Goal: Navigation & Orientation: Find specific page/section

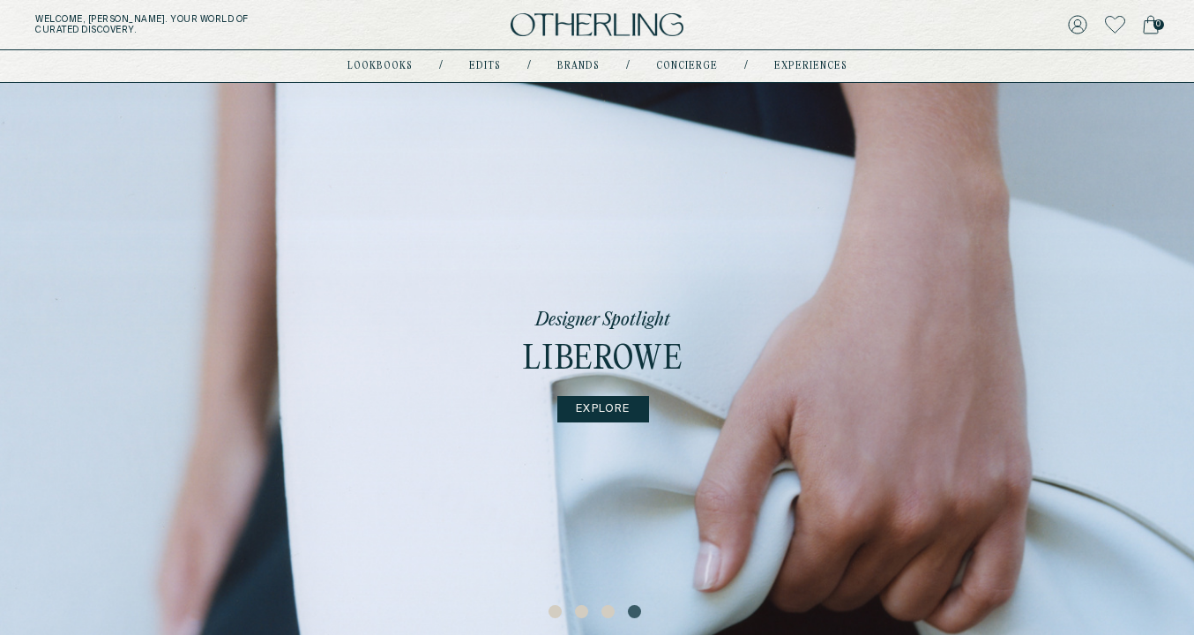
scroll to position [86, 0]
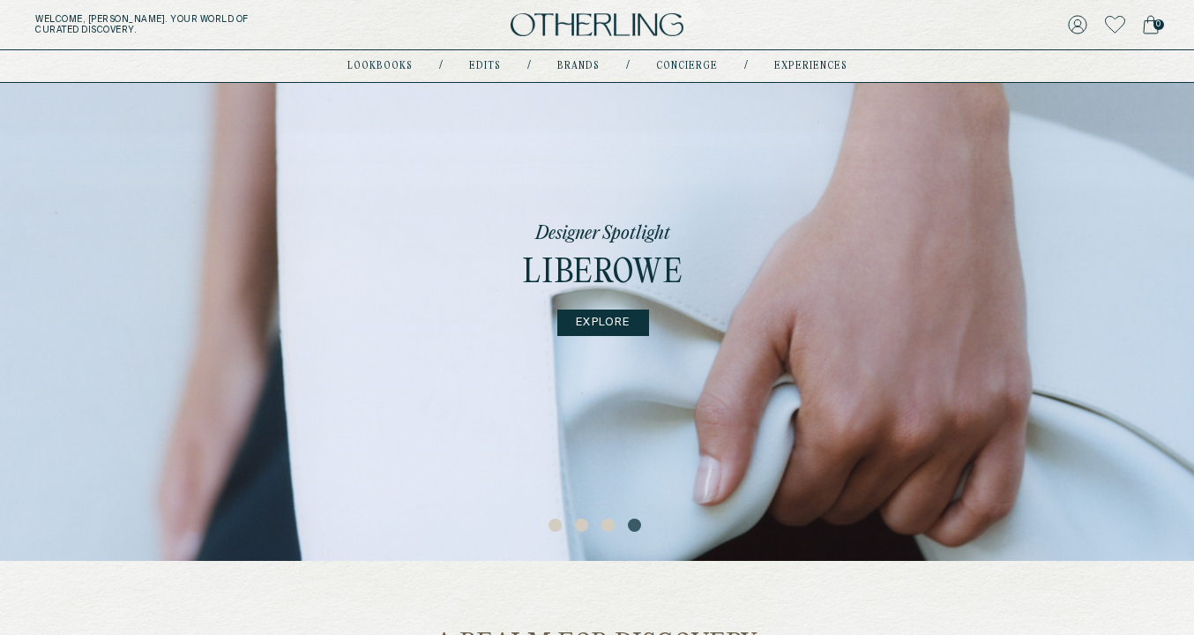
click at [605, 527] on button "3" at bounding box center [611, 528] width 18 height 18
click at [582, 525] on button "2" at bounding box center [584, 528] width 18 height 18
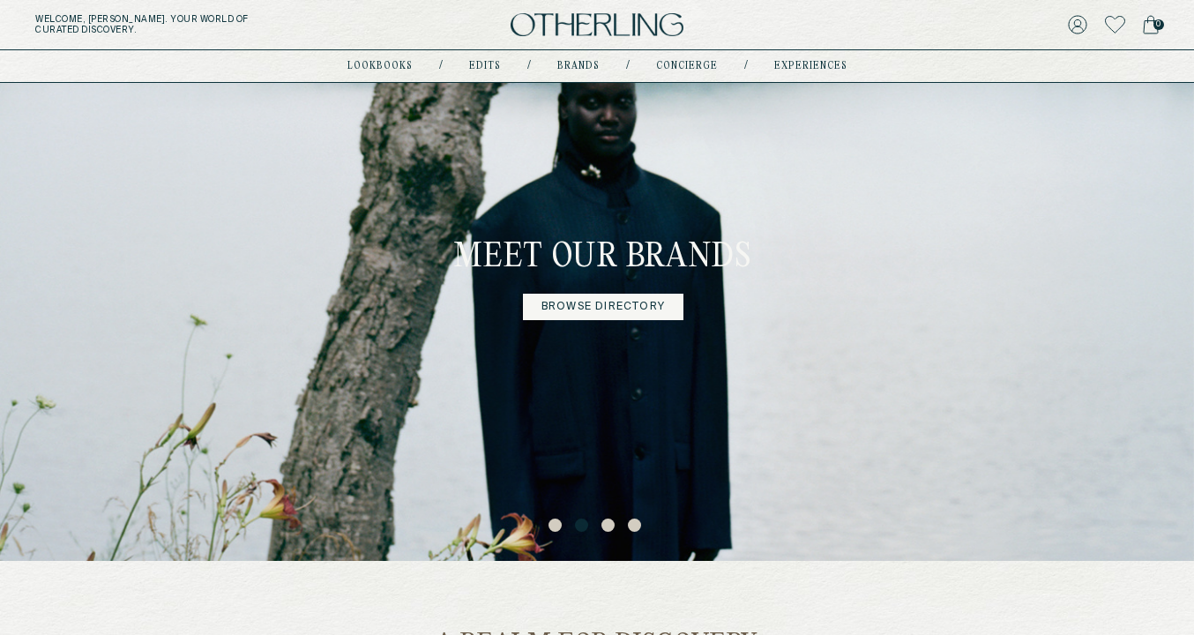
click at [560, 522] on button "1" at bounding box center [558, 528] width 18 height 18
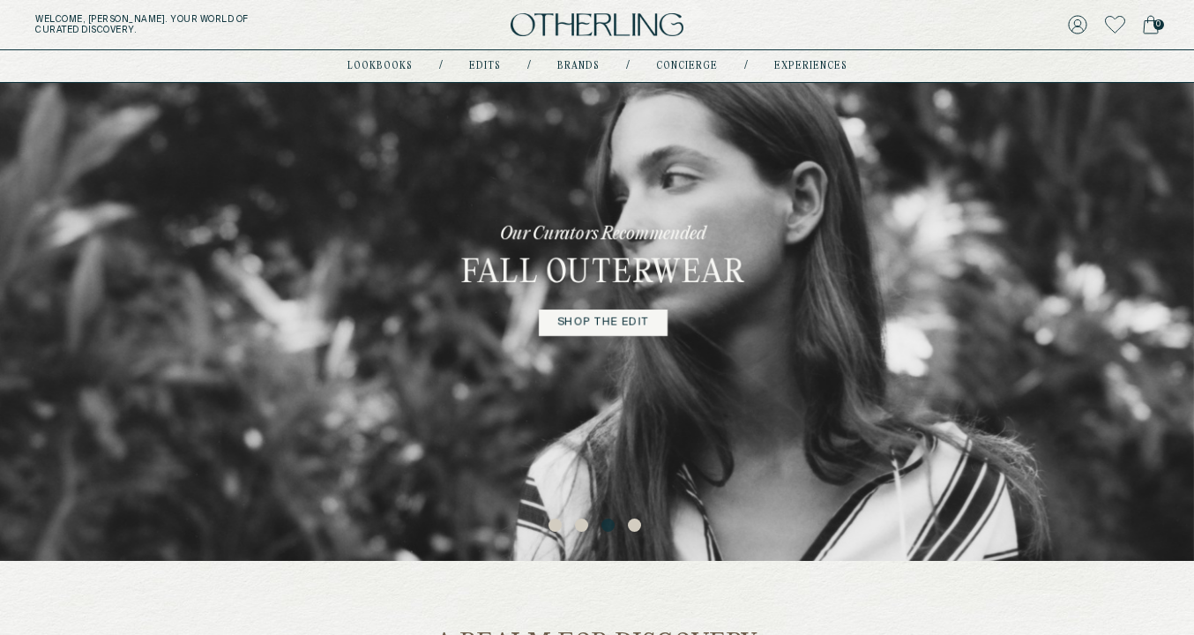
click at [554, 524] on button "1" at bounding box center [558, 528] width 18 height 18
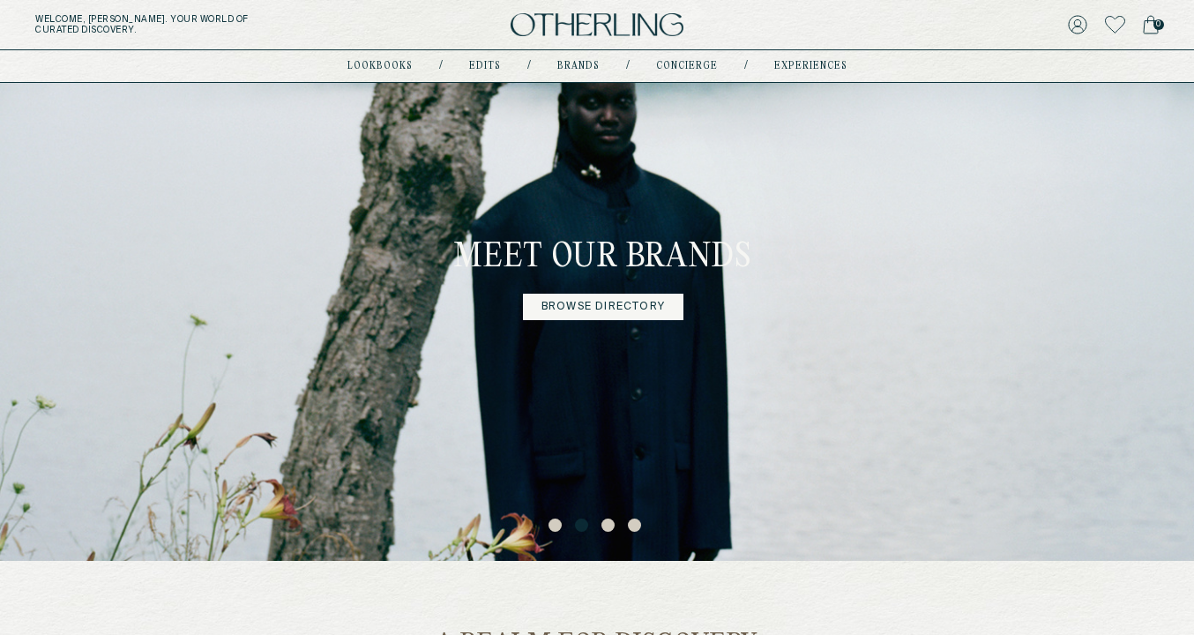
click at [607, 524] on button "3" at bounding box center [611, 528] width 18 height 18
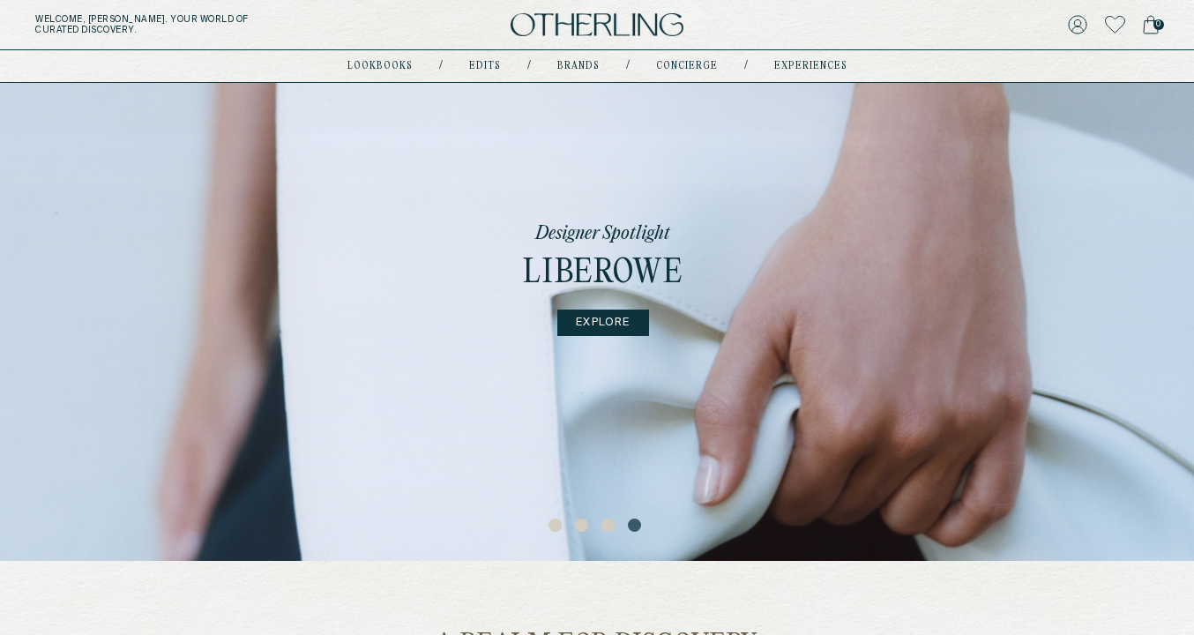
click at [607, 521] on button "3" at bounding box center [611, 528] width 18 height 18
click at [579, 527] on button "2" at bounding box center [584, 528] width 18 height 18
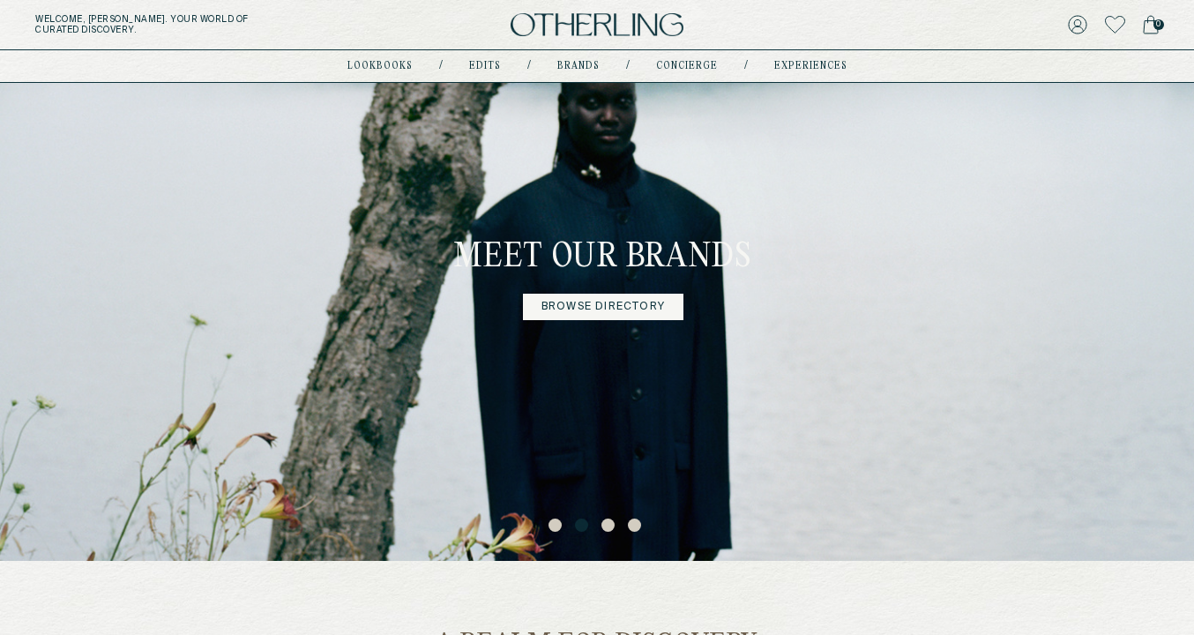
click at [612, 527] on button "3" at bounding box center [611, 528] width 18 height 18
click at [608, 527] on button "3" at bounding box center [611, 528] width 18 height 18
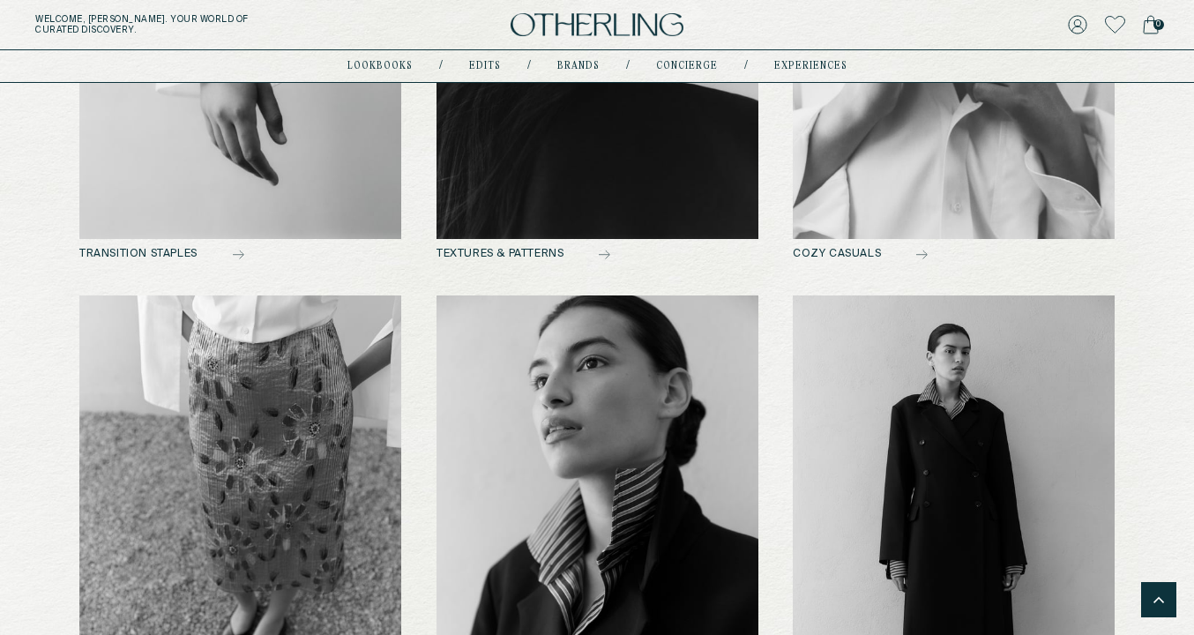
scroll to position [1685, 0]
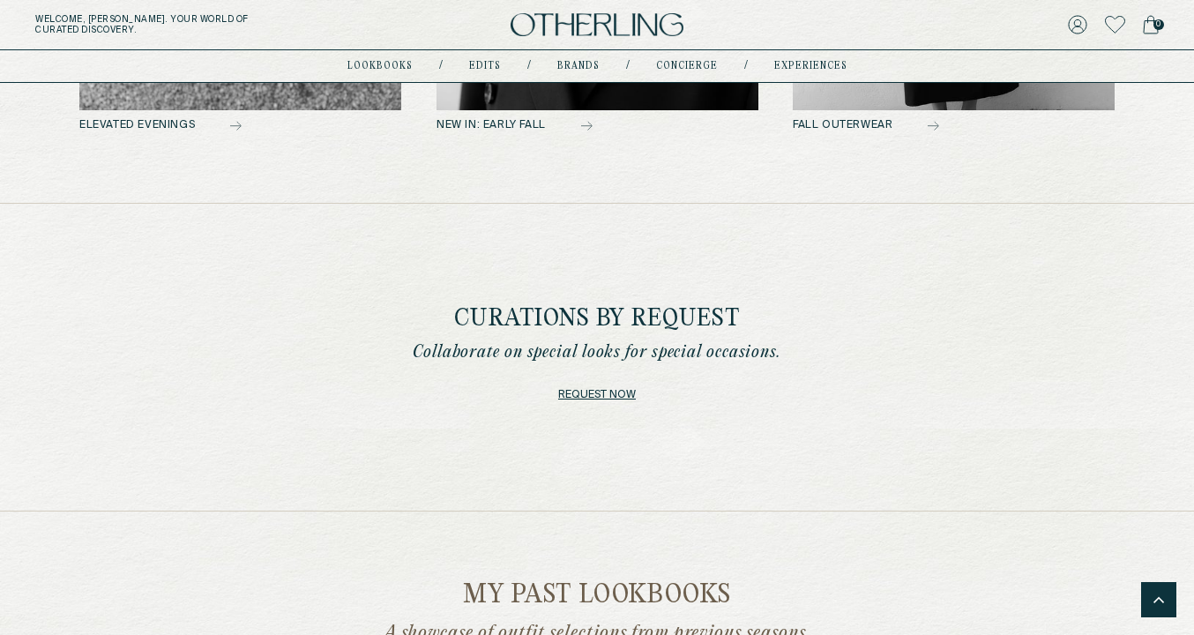
click at [602, 393] on link "Request now" at bounding box center [597, 395] width 78 height 25
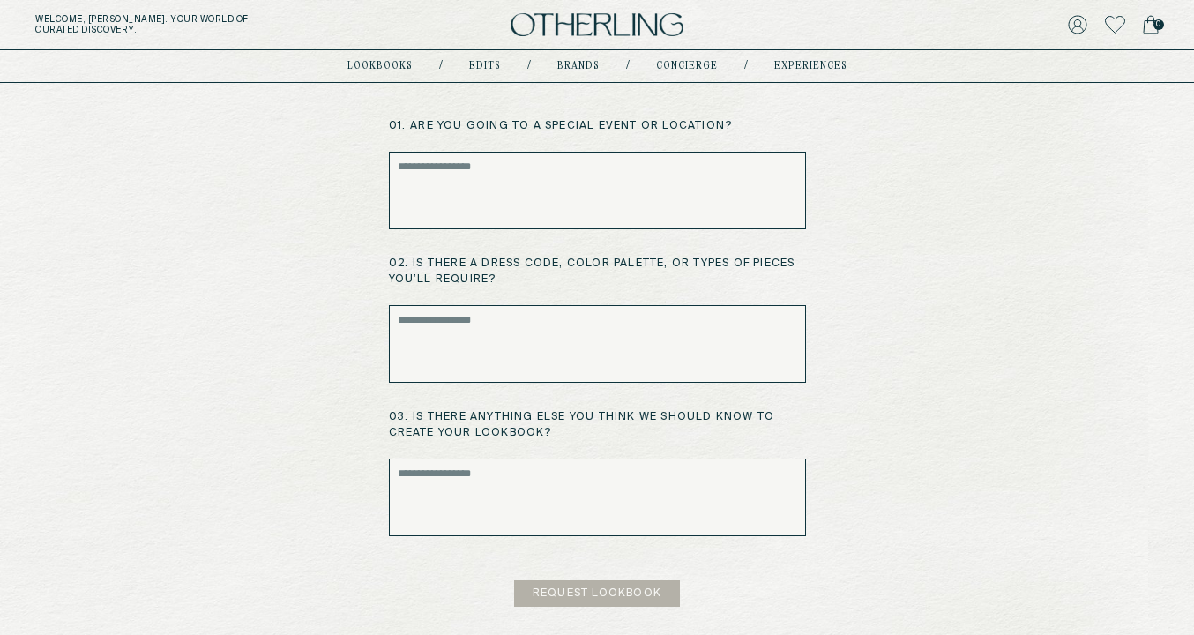
scroll to position [381, 0]
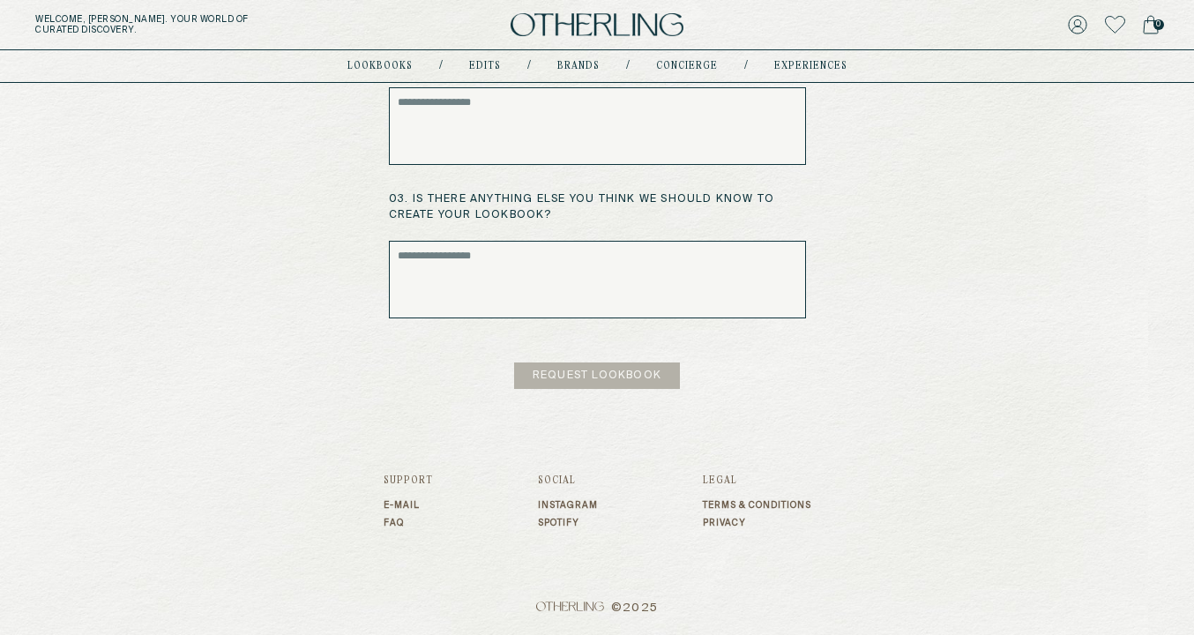
click at [562, 319] on div "Curations by request Request looks for special occasions or upcoming travel. Ou…" at bounding box center [598, 80] width 456 height 616
click at [485, 259] on textarea at bounding box center [597, 280] width 417 height 78
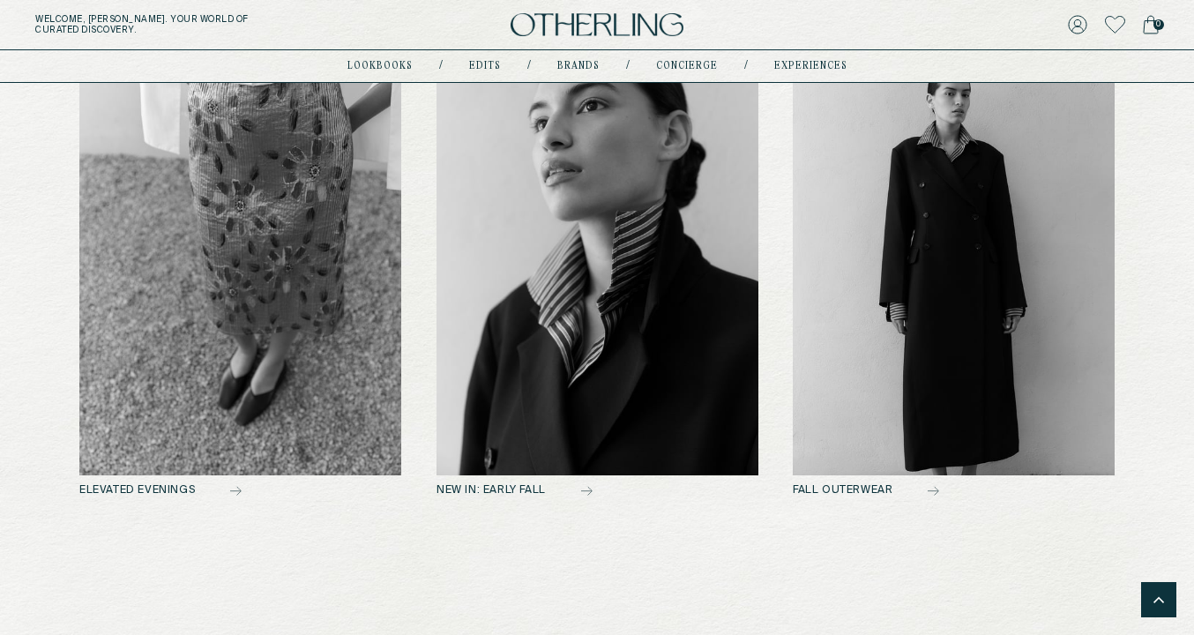
scroll to position [1327, 0]
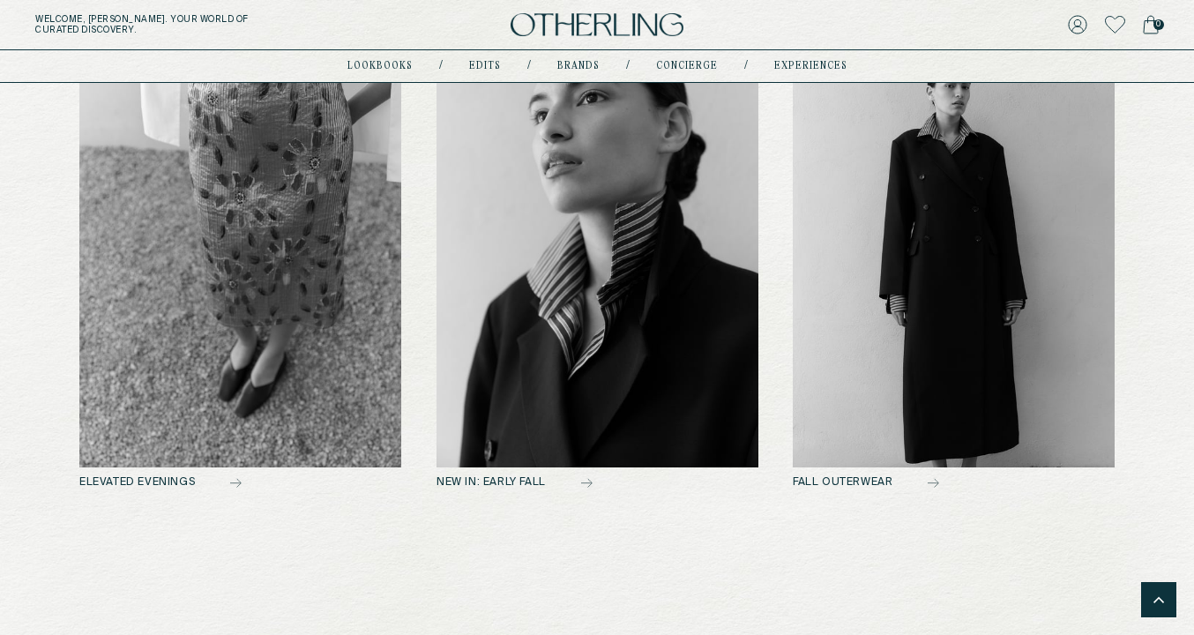
click at [324, 232] on img at bounding box center [240, 248] width 322 height 437
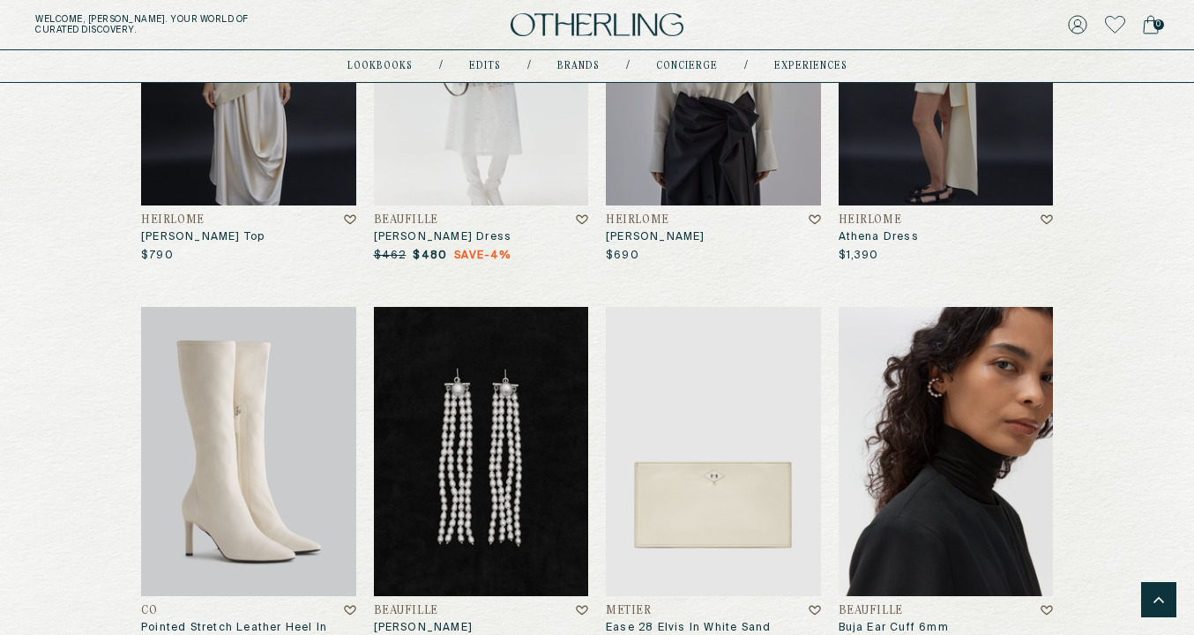
scroll to position [4268, 0]
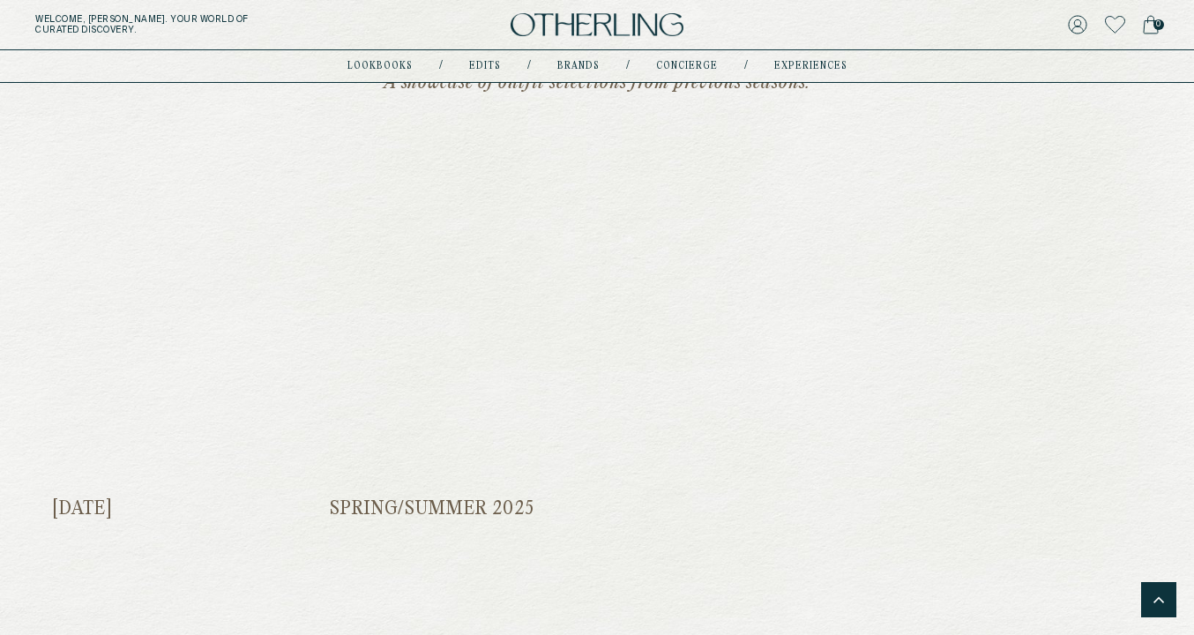
scroll to position [2236, 0]
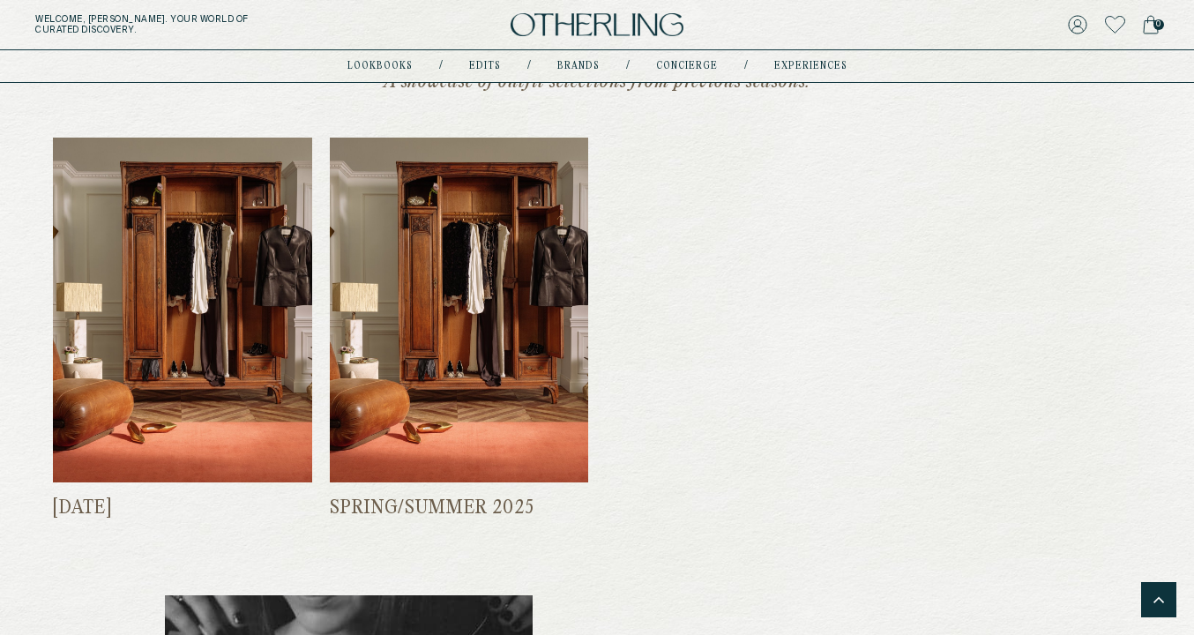
click at [228, 378] on img at bounding box center [182, 310] width 259 height 344
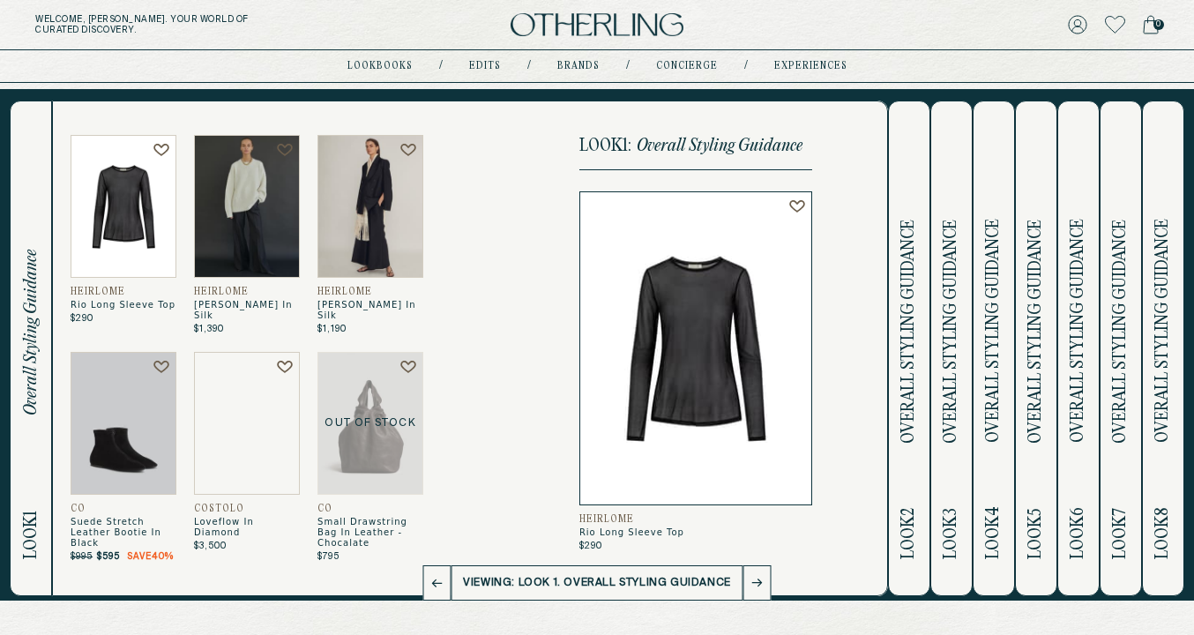
scroll to position [35, 0]
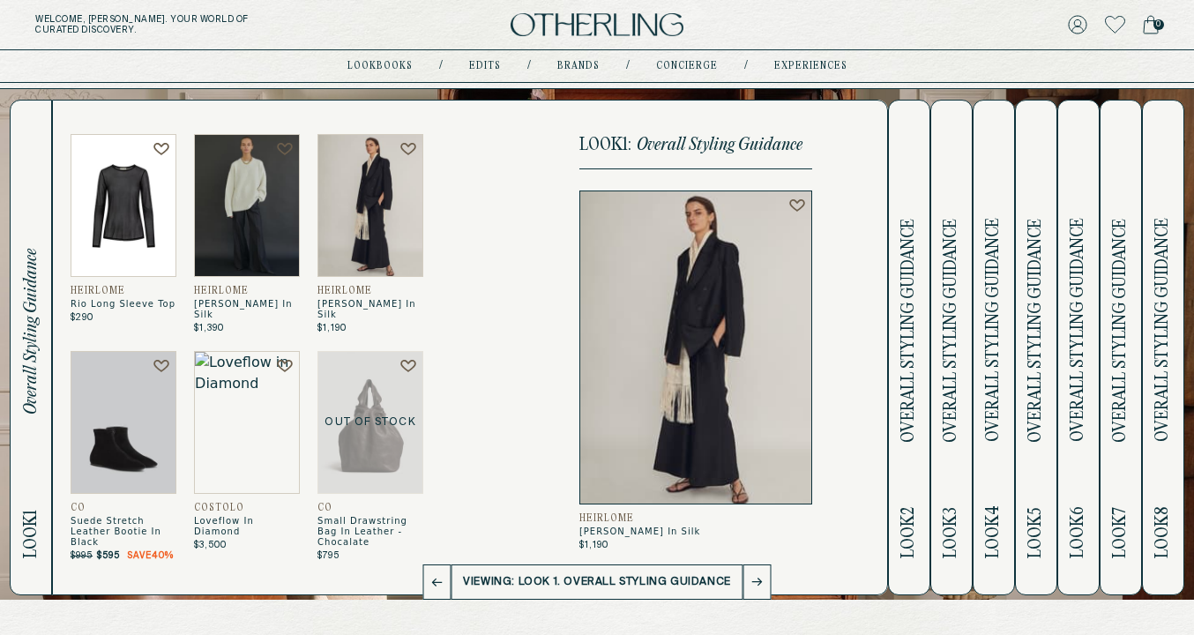
click at [940, 321] on button "Look 3 Overall Styling Guidance" at bounding box center [951, 348] width 42 height 496
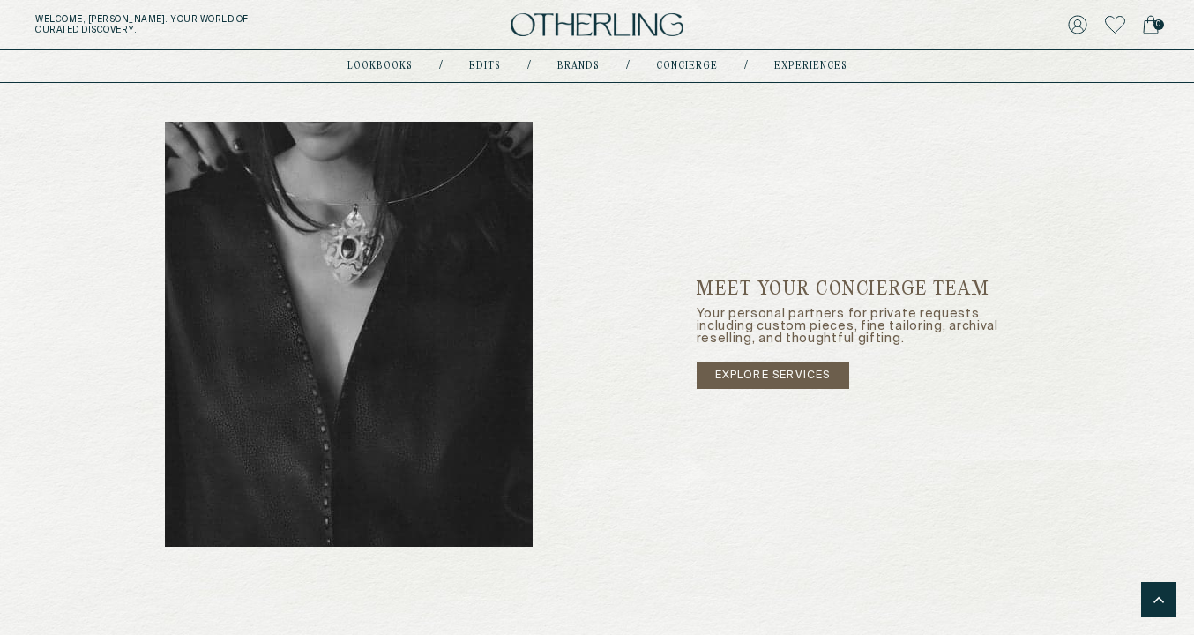
scroll to position [2746, 0]
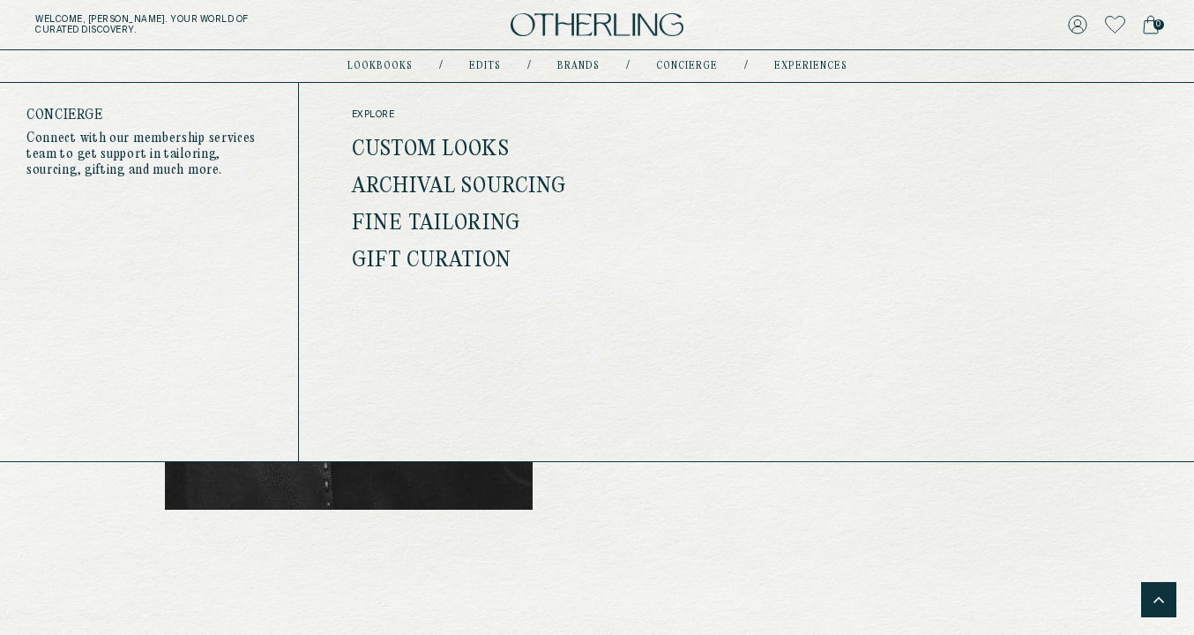
click at [688, 62] on link "concierge" at bounding box center [687, 66] width 62 height 9
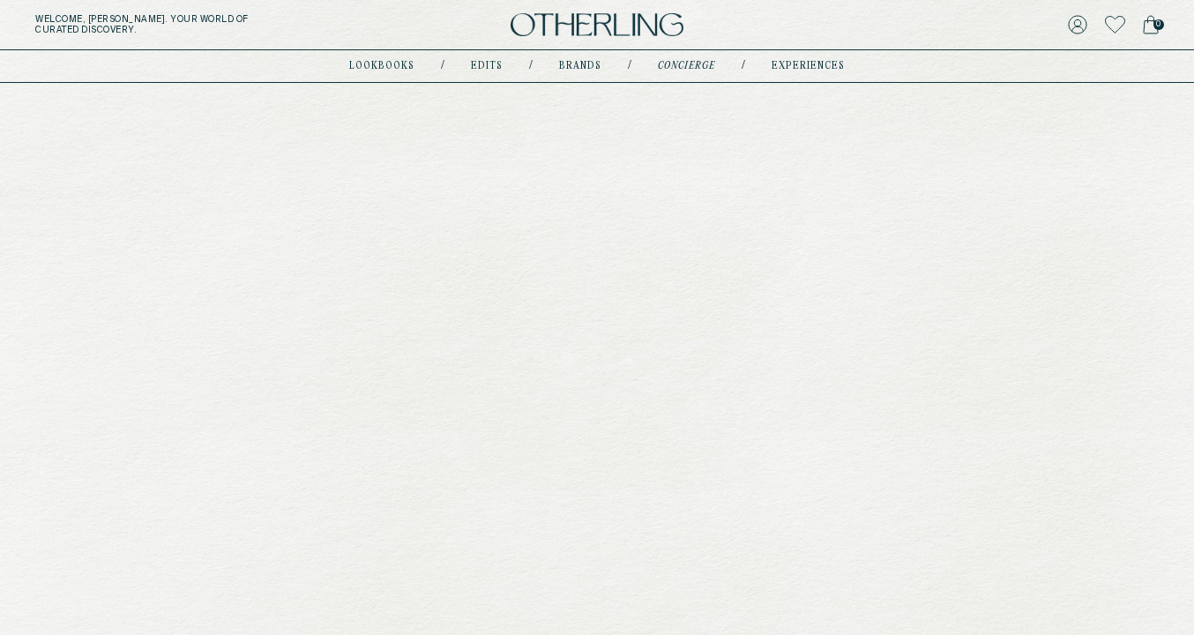
type input "********"
type input "**********"
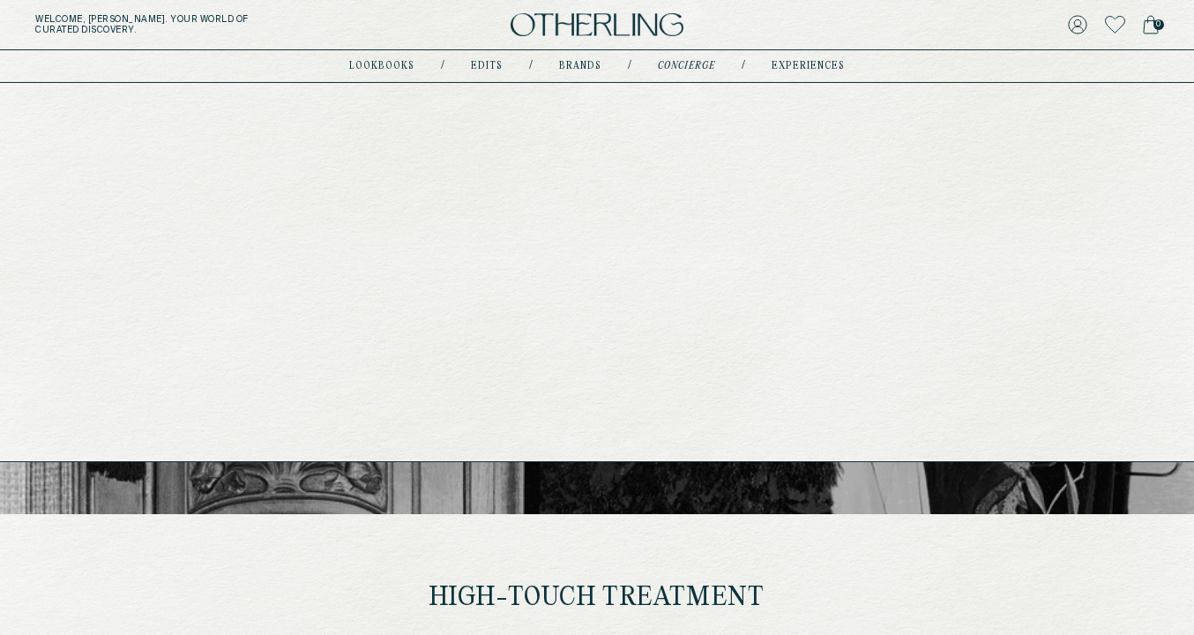
click at [794, 56] on div "lookbooks / Edits / Brands / concierge / experiences" at bounding box center [597, 66] width 496 height 32
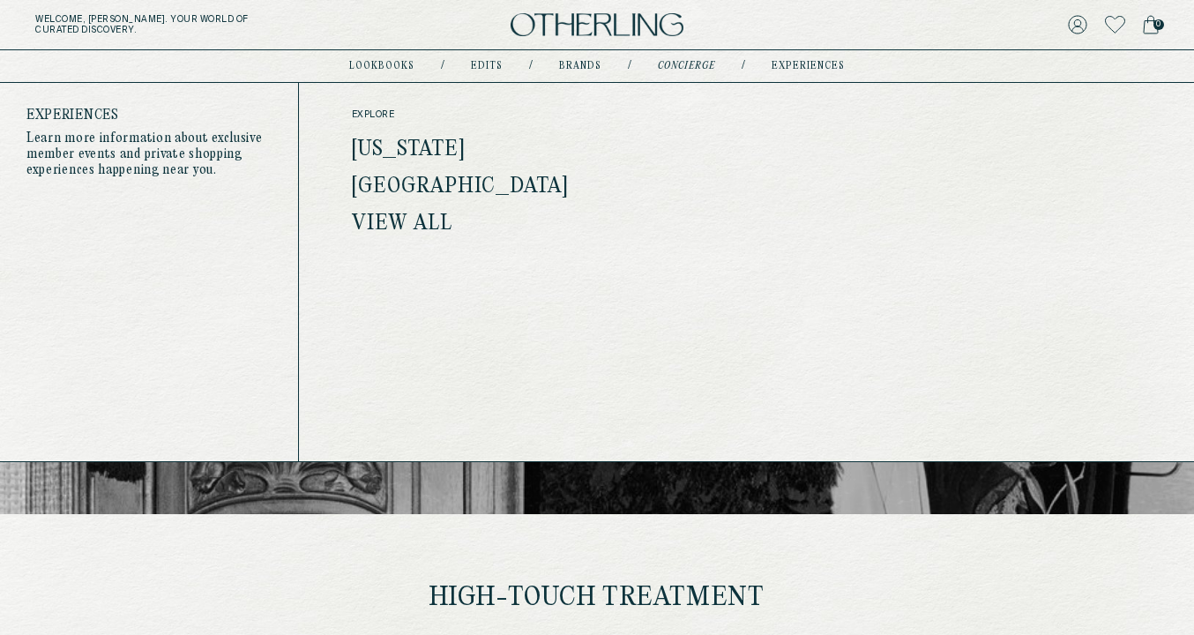
click at [793, 70] on link "experiences" at bounding box center [808, 66] width 73 height 9
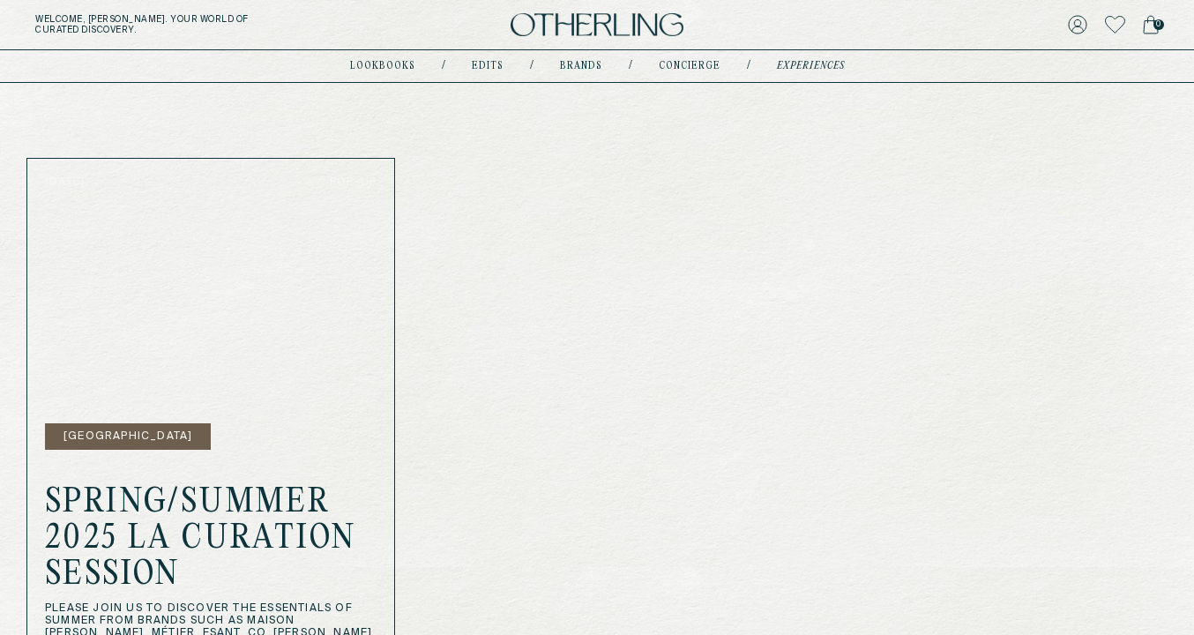
scroll to position [280, 0]
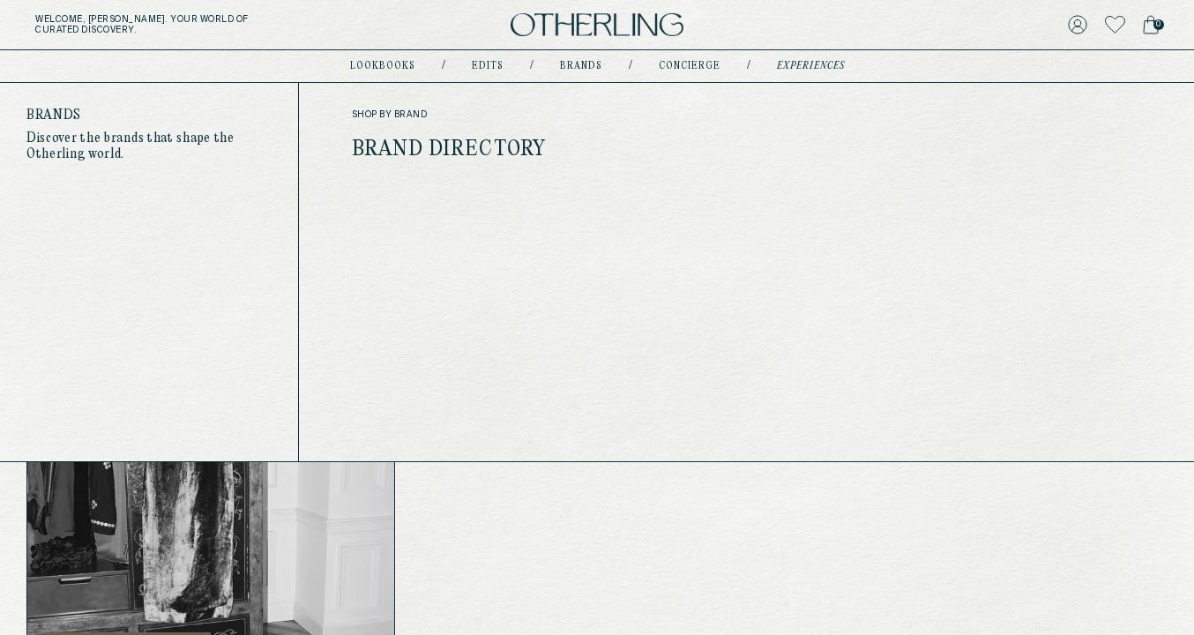
click at [511, 138] on link "Brand Directory" at bounding box center [449, 149] width 195 height 23
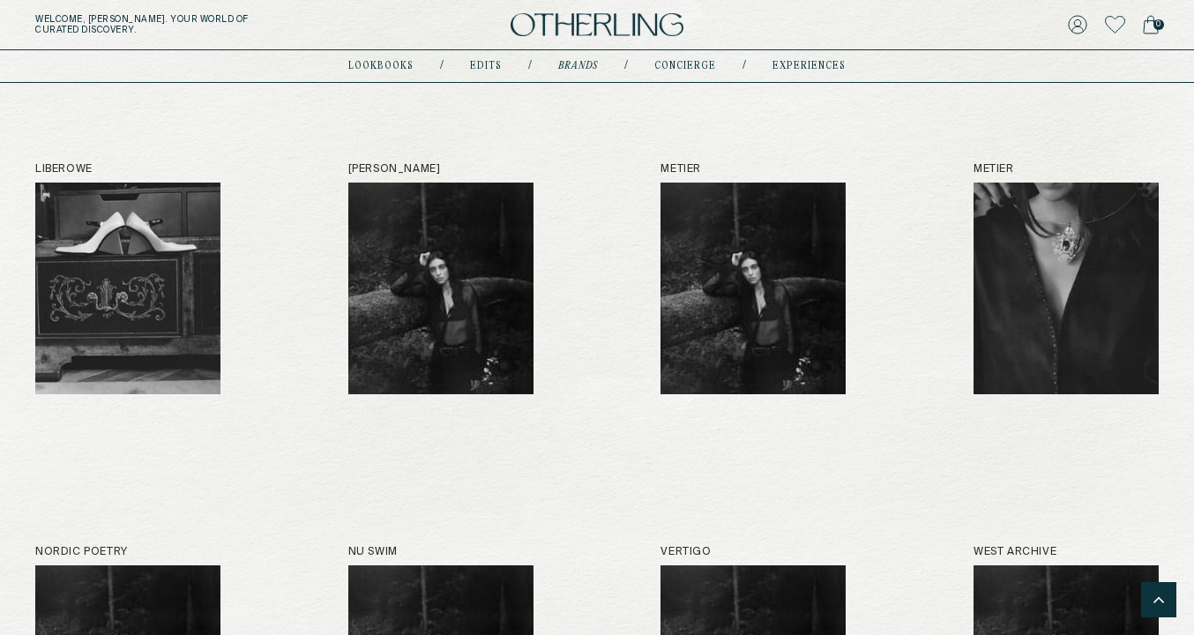
scroll to position [2098, 0]
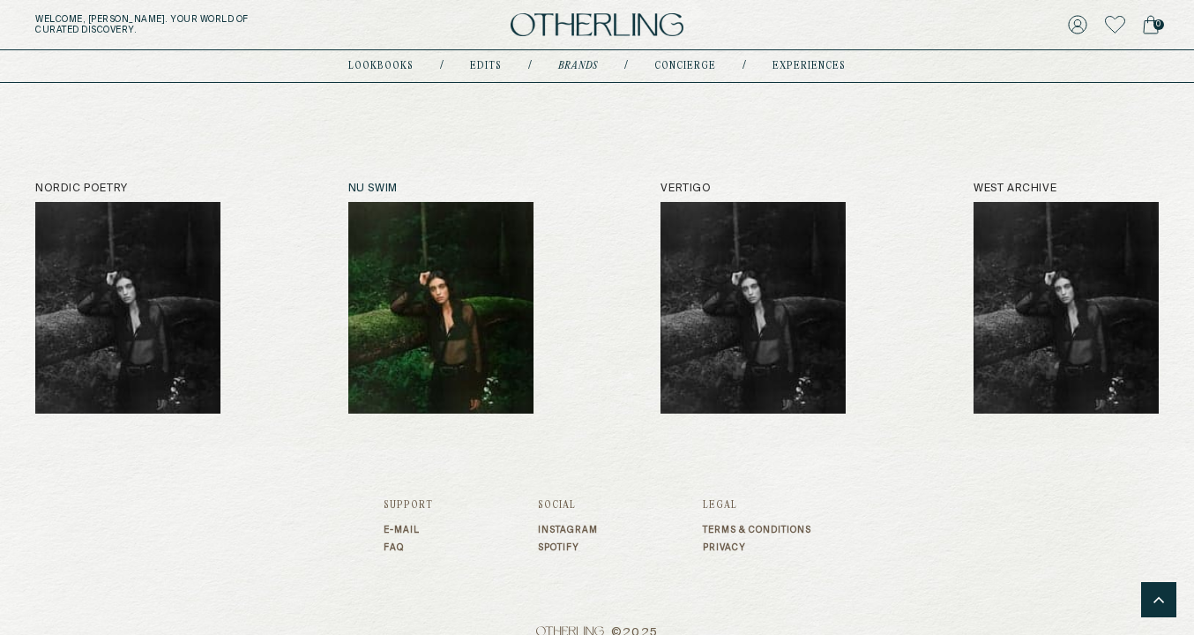
click at [448, 308] on img at bounding box center [440, 308] width 185 height 212
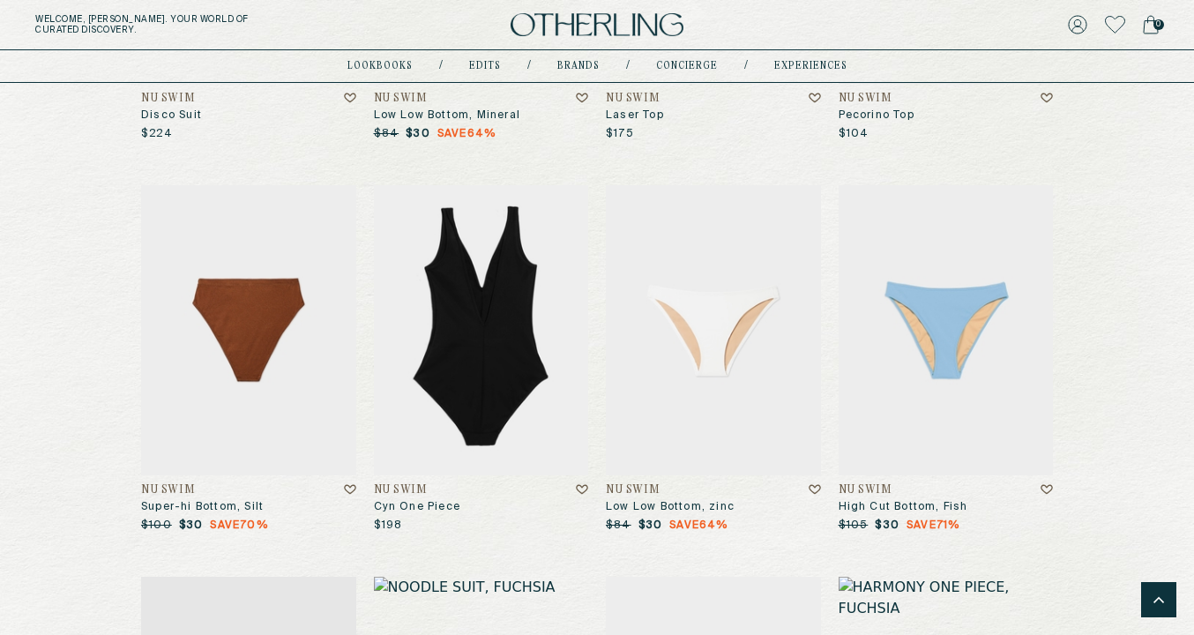
scroll to position [5053, 0]
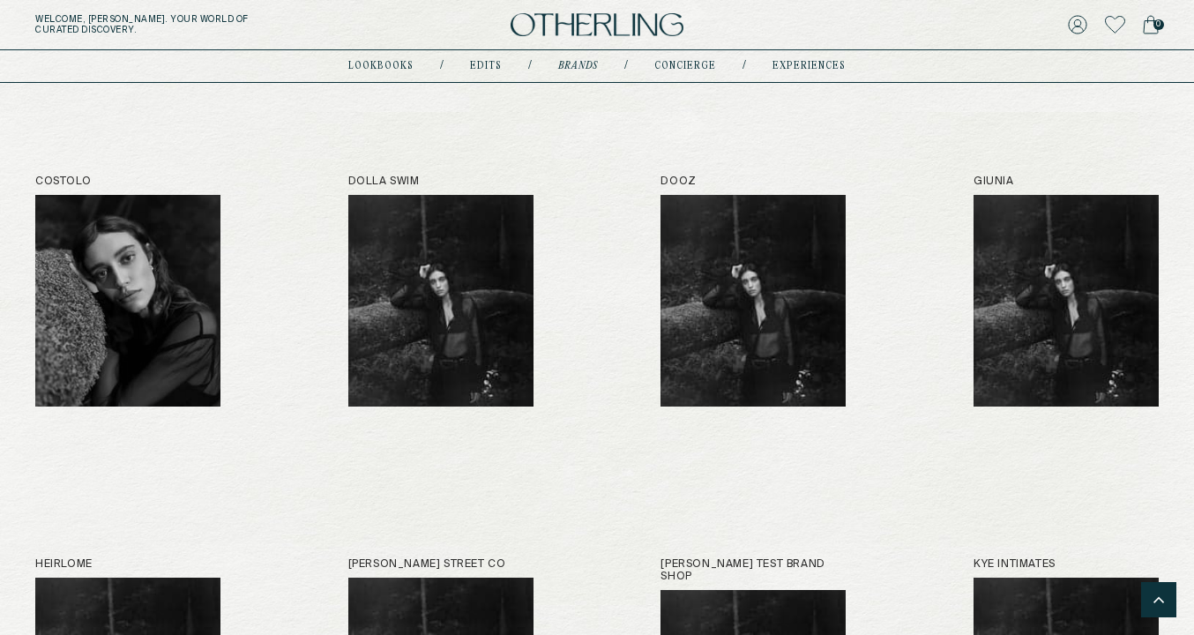
scroll to position [944, 0]
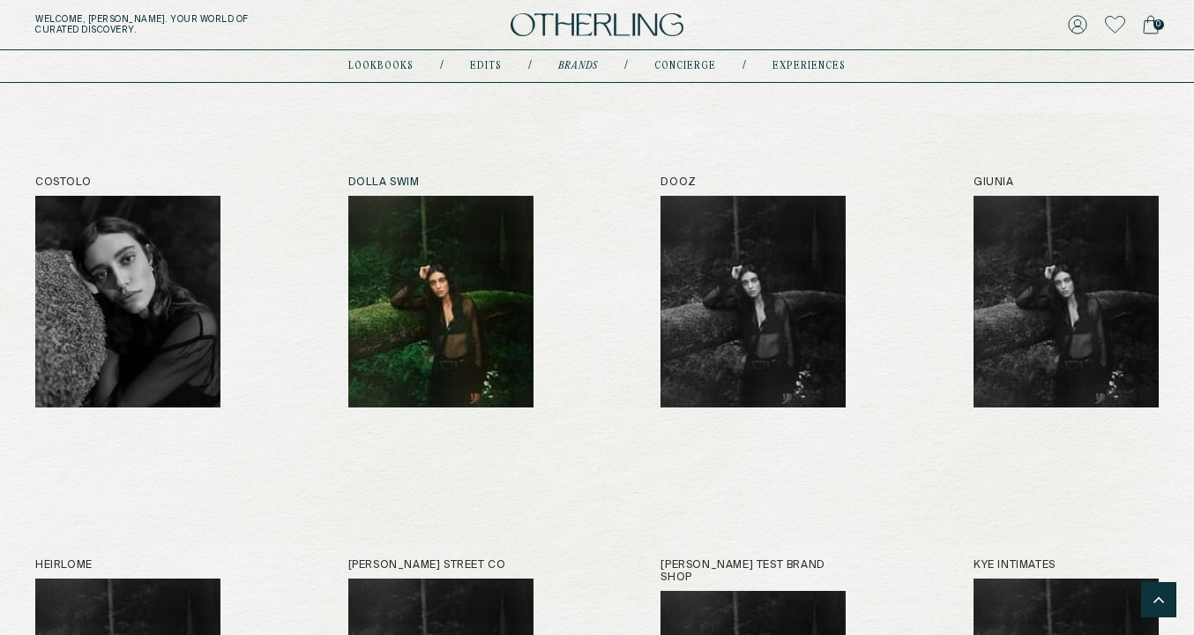
click at [475, 322] on img at bounding box center [440, 302] width 185 height 212
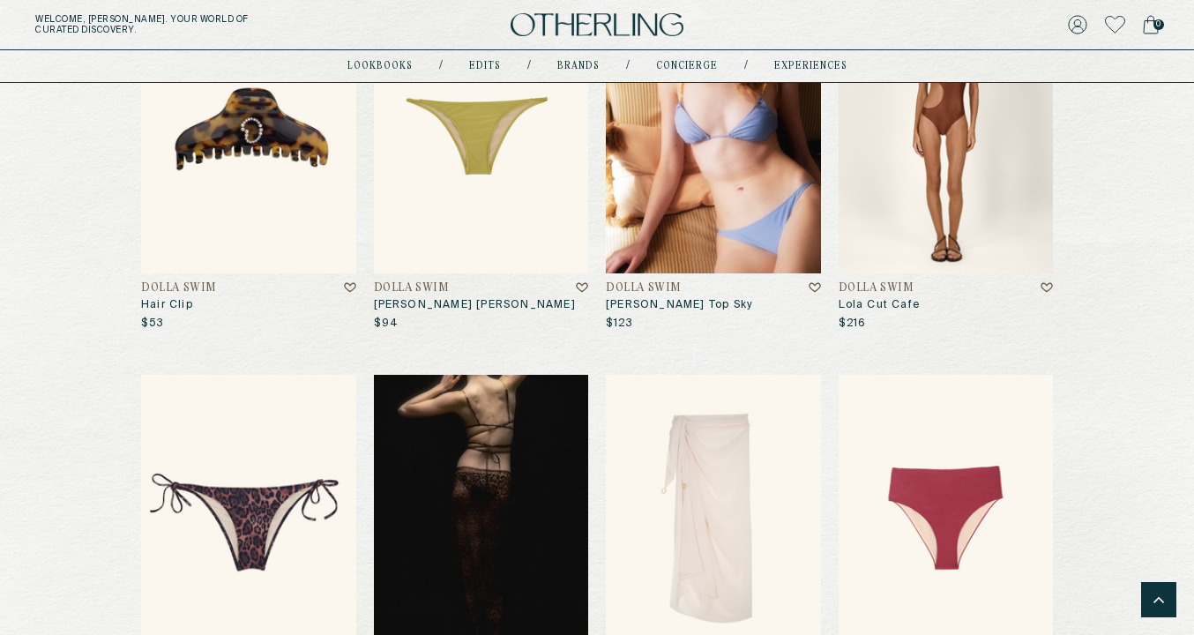
scroll to position [5129, 0]
